Goal: Task Accomplishment & Management: Manage account settings

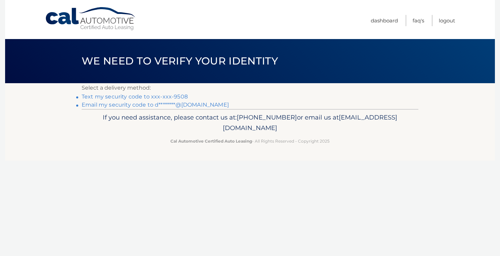
click at [157, 96] on link "Text my security code to xxx-xxx-9508" at bounding box center [135, 96] width 106 height 6
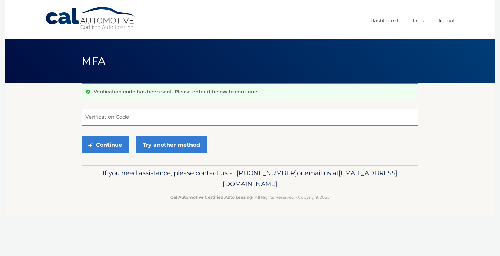
click at [136, 118] on input "Verification Code" at bounding box center [250, 117] width 336 height 17
type input "414541"
click at [112, 145] on button "Continue" at bounding box center [105, 145] width 47 height 17
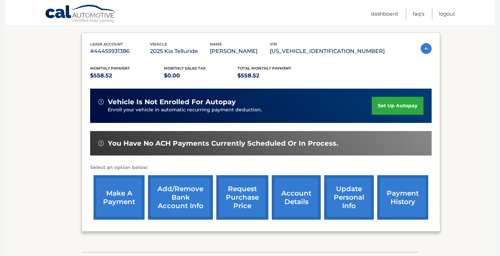
scroll to position [110, 0]
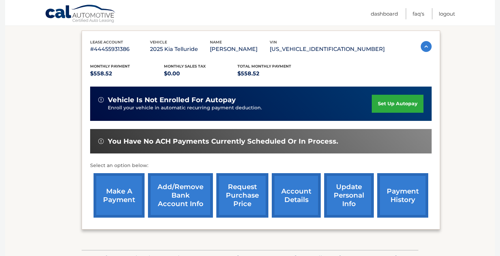
click at [127, 198] on link "make a payment" at bounding box center [118, 195] width 51 height 45
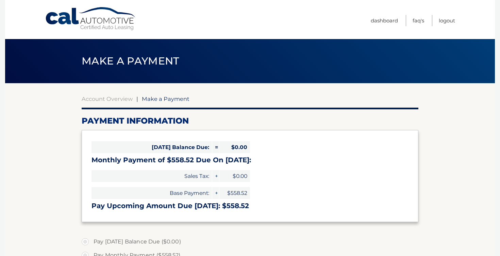
select select "MTk4MWE1ZDMtMmVjMy00MzZiLWJhODUtNTcxMGU2ODZlMTVj"
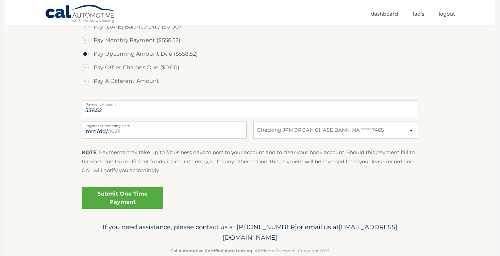
scroll to position [216, 0]
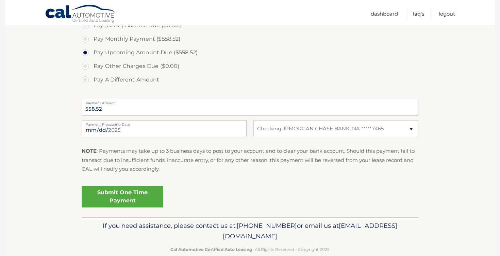
click at [132, 193] on link "Submit One Time Payment" at bounding box center [123, 197] width 82 height 22
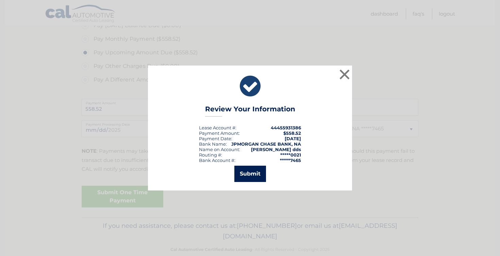
click at [247, 176] on button "Submit" at bounding box center [250, 174] width 32 height 16
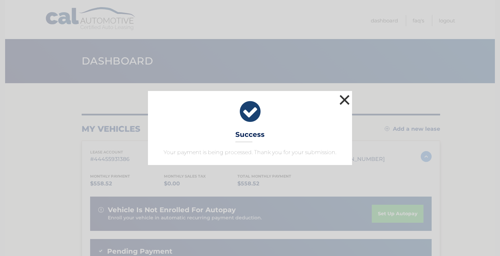
click at [343, 102] on button "×" at bounding box center [344, 100] width 14 height 14
